Goal: Task Accomplishment & Management: Manage account settings

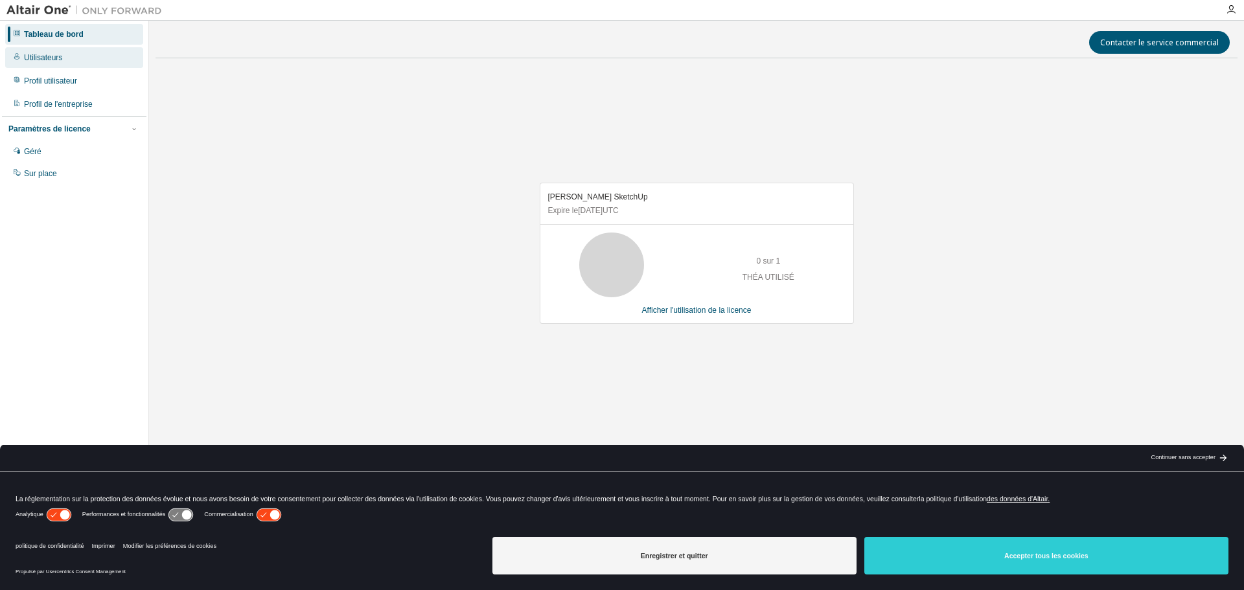
click at [52, 56] on font "Utilisateurs" at bounding box center [43, 57] width 38 height 9
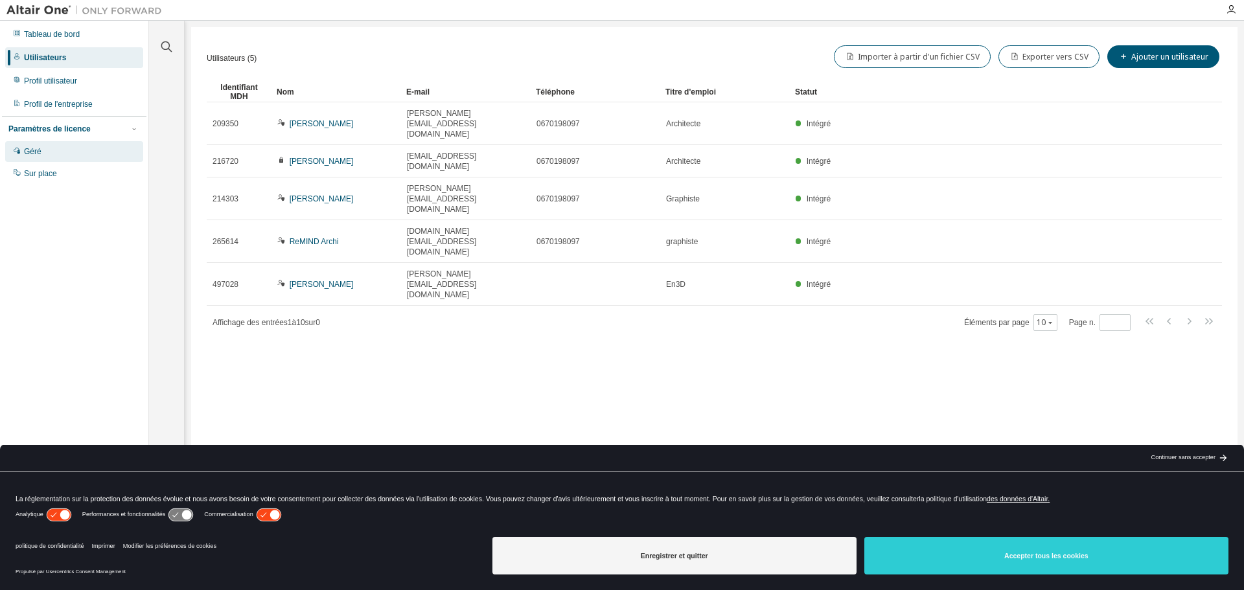
click at [34, 153] on font "Géré" at bounding box center [32, 151] width 17 height 9
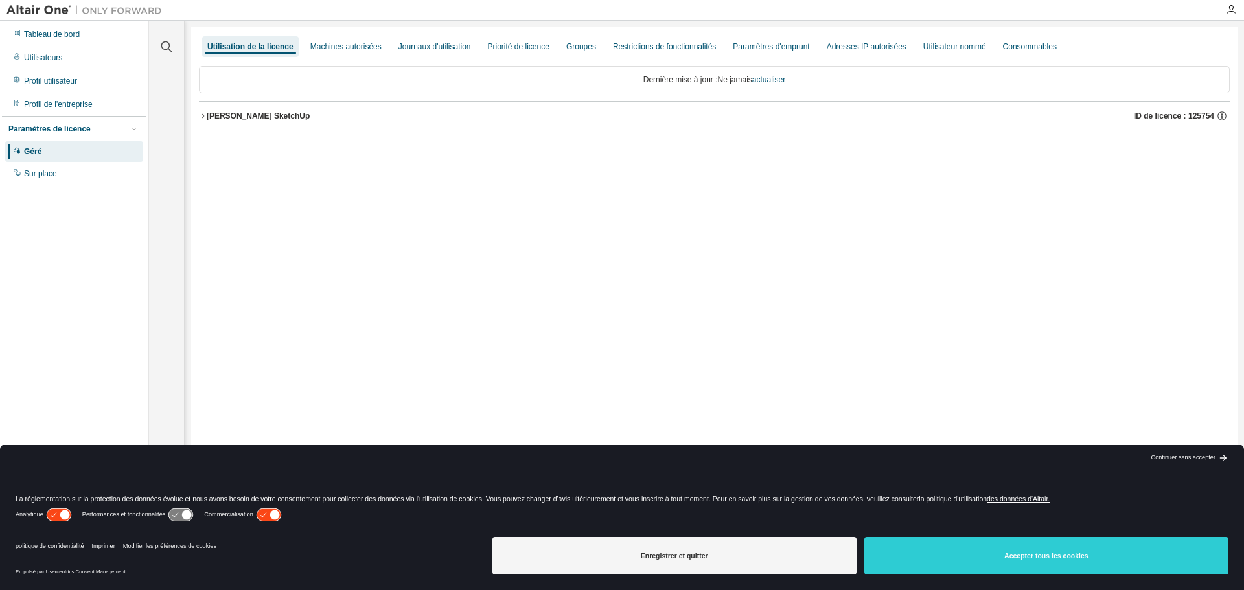
click at [205, 115] on icon "button" at bounding box center [203, 116] width 8 height 8
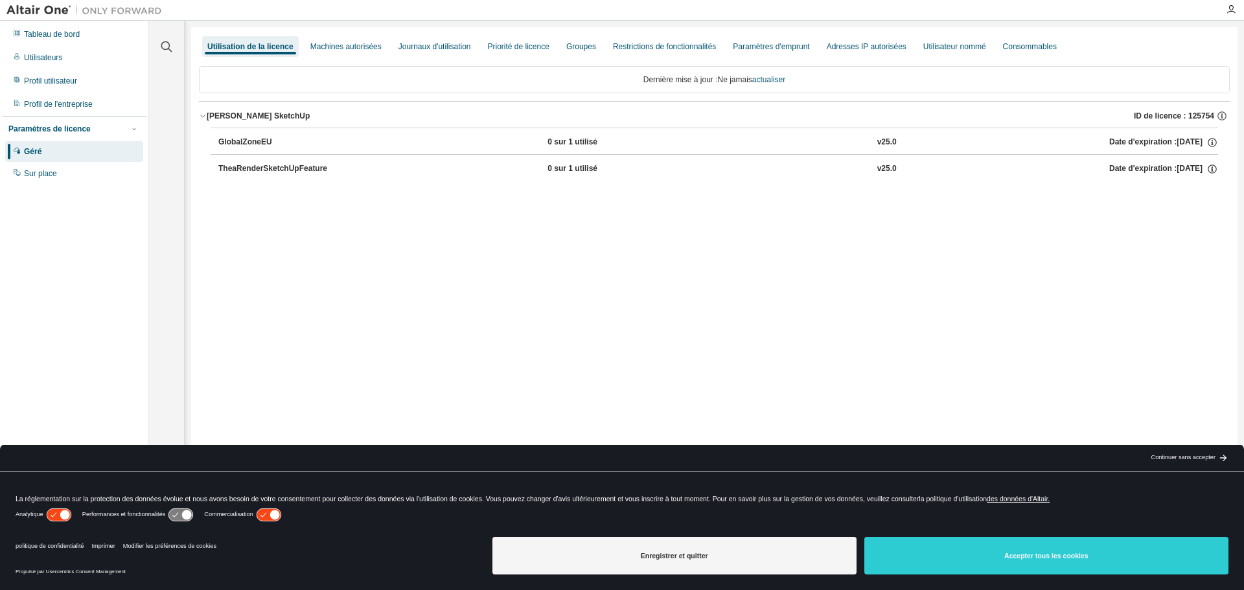
click at [1133, 144] on font "Date d'expiration :" at bounding box center [1142, 141] width 67 height 9
click at [259, 141] on font "GlobalZoneEU" at bounding box center [245, 141] width 54 height 9
click at [260, 163] on button "TheaRenderSketchUpFeature 0 sur 1 utilisé v25.0 Date d'expiration : [DATE]" at bounding box center [717, 169] width 999 height 28
click at [262, 118] on font "[PERSON_NAME] SketchUp" at bounding box center [258, 115] width 103 height 9
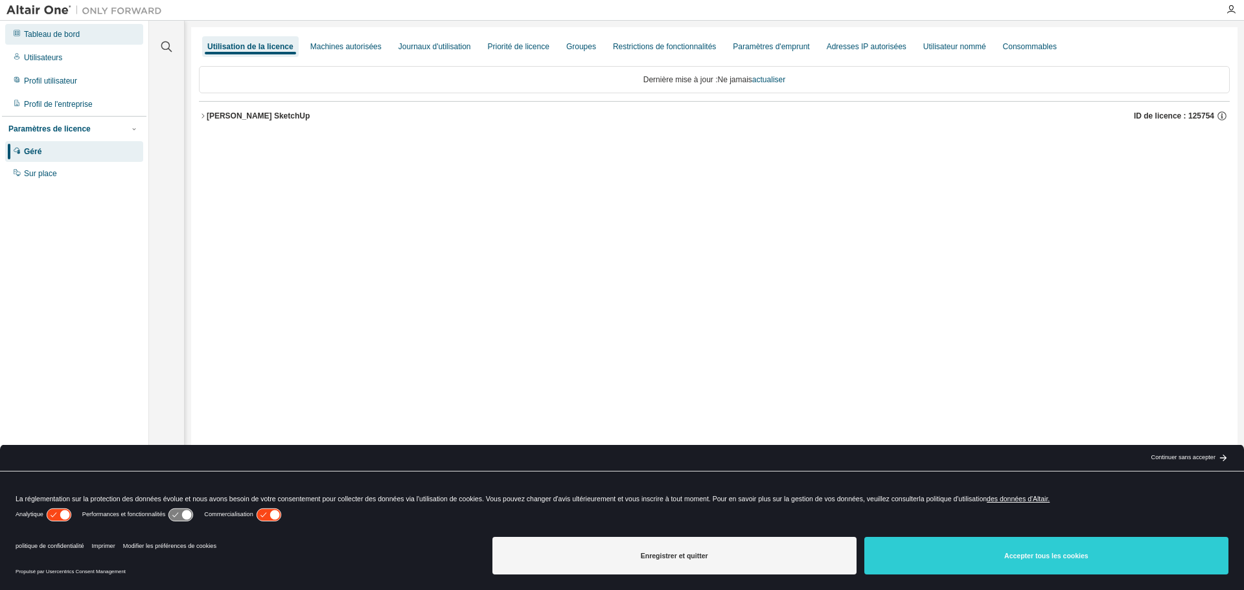
click at [53, 36] on font "Tableau de bord" at bounding box center [52, 34] width 56 height 9
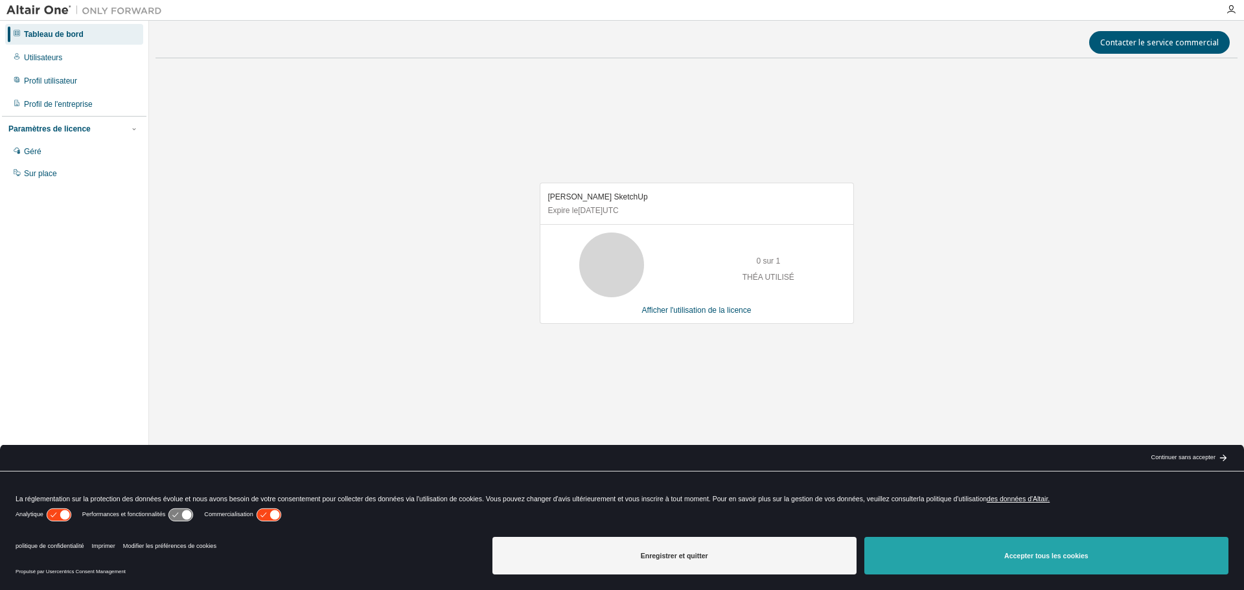
click at [1068, 559] on font "Accepter tous les cookies" at bounding box center [1046, 556] width 84 height 8
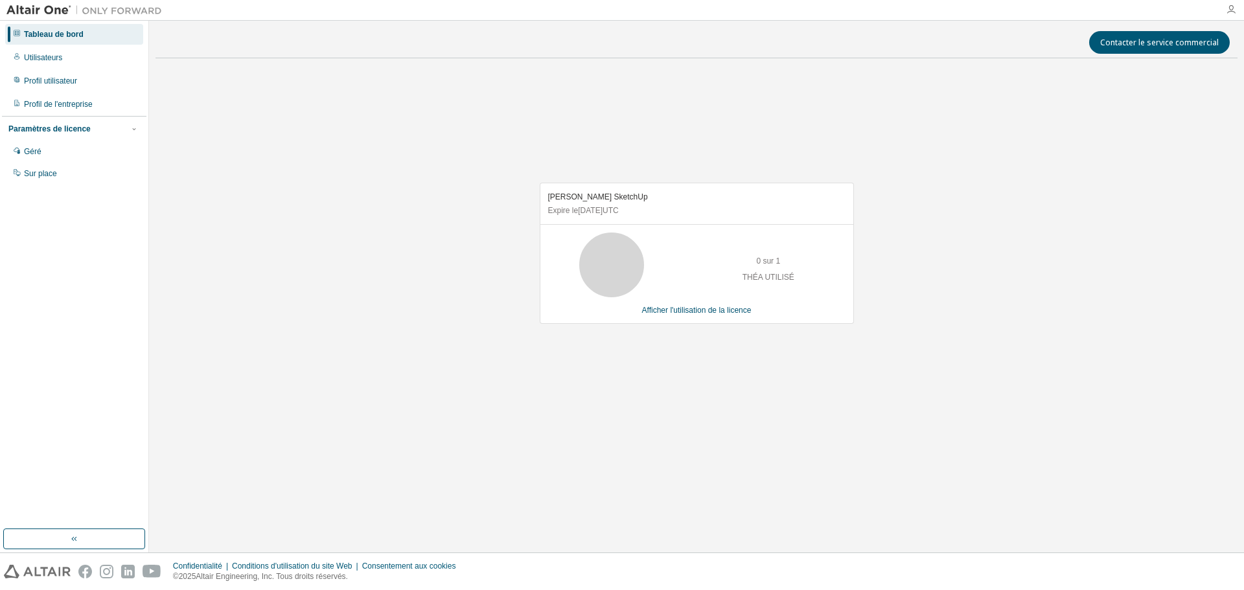
click at [1234, 10] on icon "button" at bounding box center [1230, 10] width 10 height 10
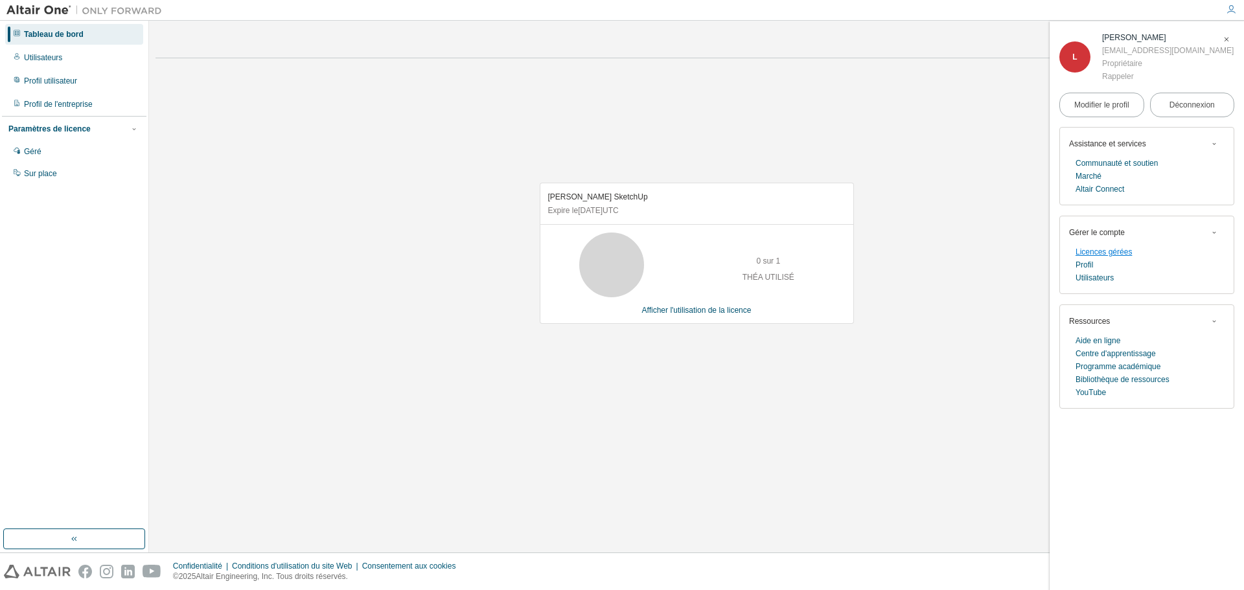
click at [1106, 251] on font "Licences gérées" at bounding box center [1103, 251] width 56 height 9
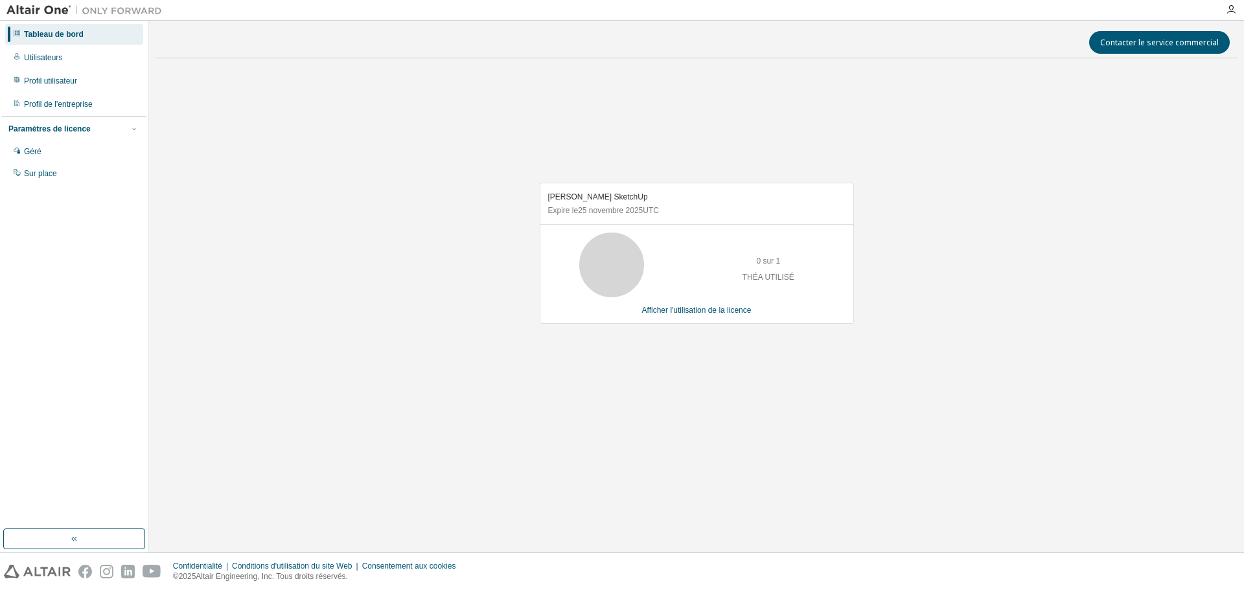
click at [628, 249] on icon at bounding box center [611, 265] width 32 height 32
click at [567, 196] on font "[PERSON_NAME] SketchUp" at bounding box center [598, 196] width 100 height 9
click at [575, 209] on font "Expire le" at bounding box center [563, 210] width 30 height 9
click at [73, 538] on icon "button" at bounding box center [74, 539] width 10 height 10
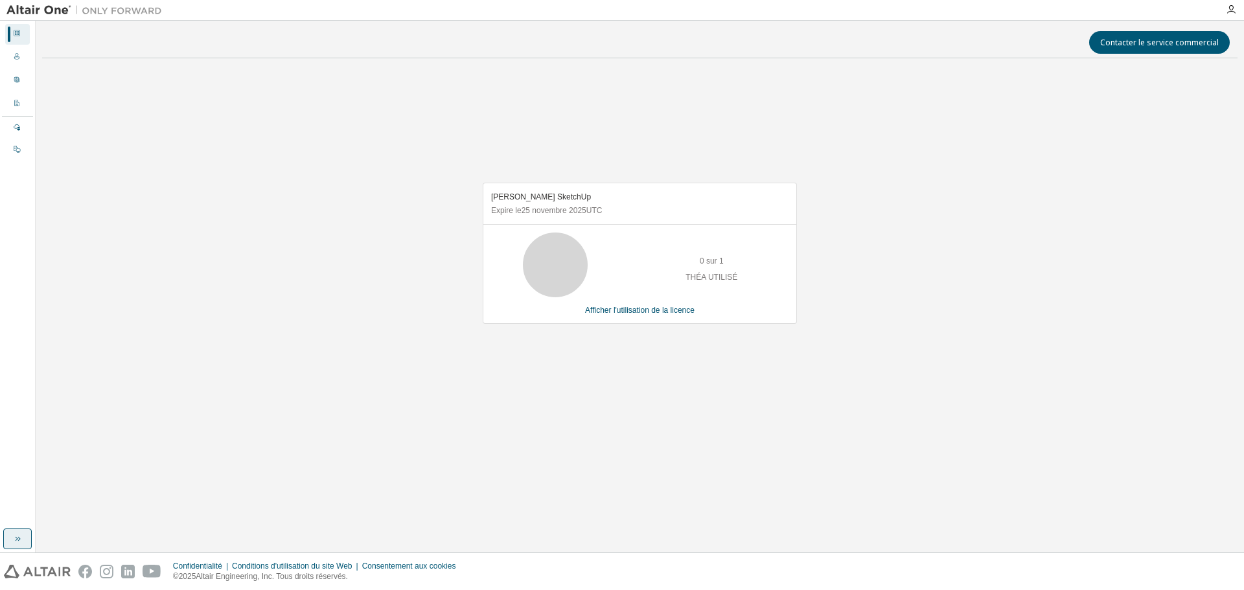
click at [12, 539] on button "button" at bounding box center [17, 539] width 28 height 21
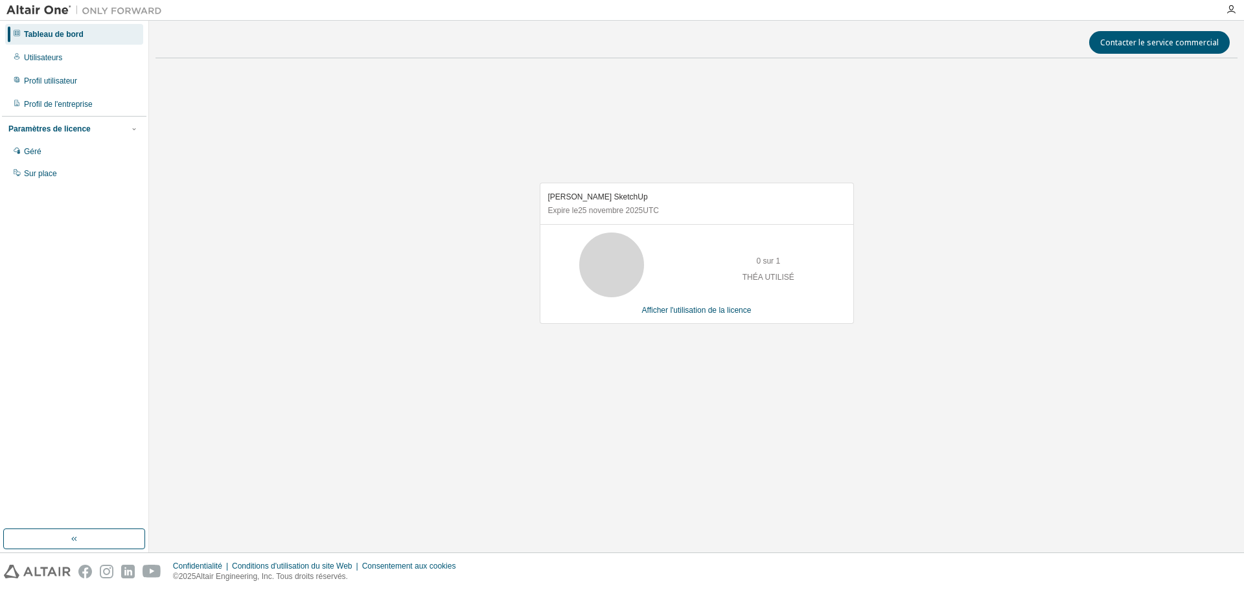
click at [62, 32] on font "Tableau de bord" at bounding box center [54, 34] width 60 height 9
click at [1231, 10] on icon "button" at bounding box center [1230, 10] width 10 height 10
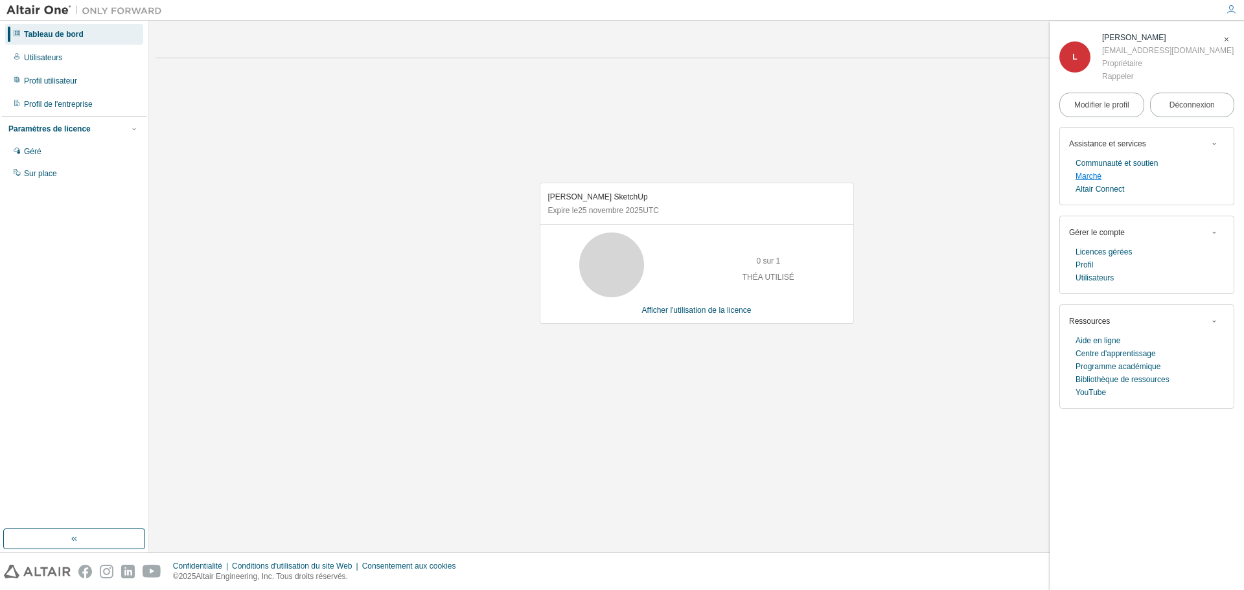
click at [1087, 175] on font "Marché" at bounding box center [1088, 176] width 26 height 9
